Goal: Check status: Check status

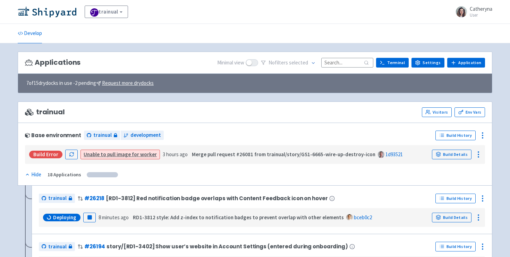
click at [335, 64] on input at bounding box center [347, 62] width 52 height 9
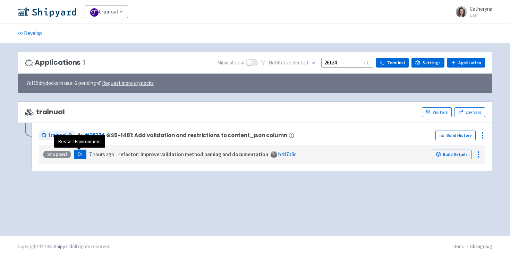
type input "26124"
click at [76, 155] on button "Play" at bounding box center [80, 155] width 12 height 10
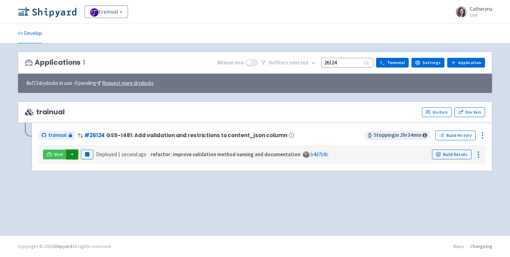
click at [68, 155] on button "button" at bounding box center [72, 155] width 12 height 10
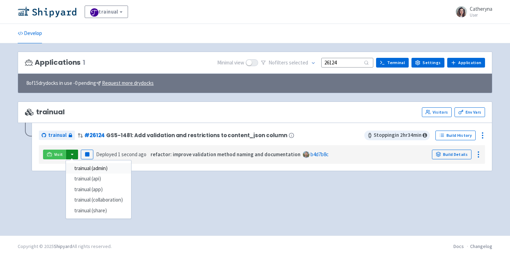
click at [89, 170] on link "trainual (admin)" at bounding box center [98, 168] width 65 height 11
